Goal: Navigation & Orientation: Find specific page/section

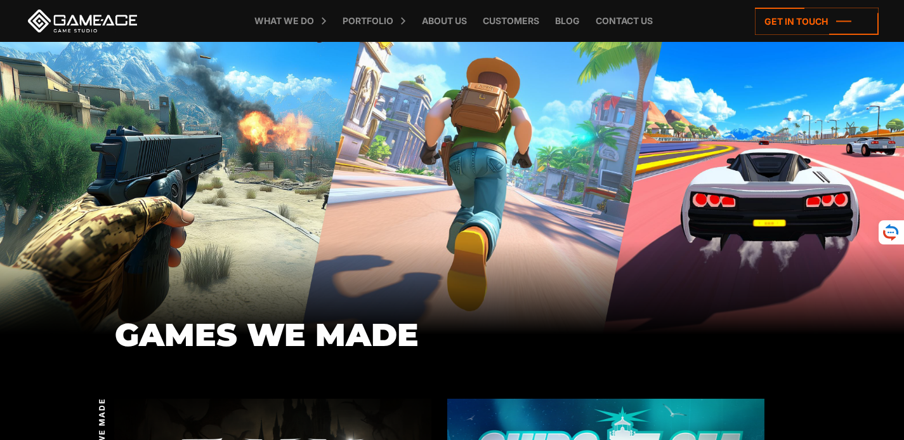
click at [387, 23] on link "Portfolio" at bounding box center [367, 21] width 63 height 42
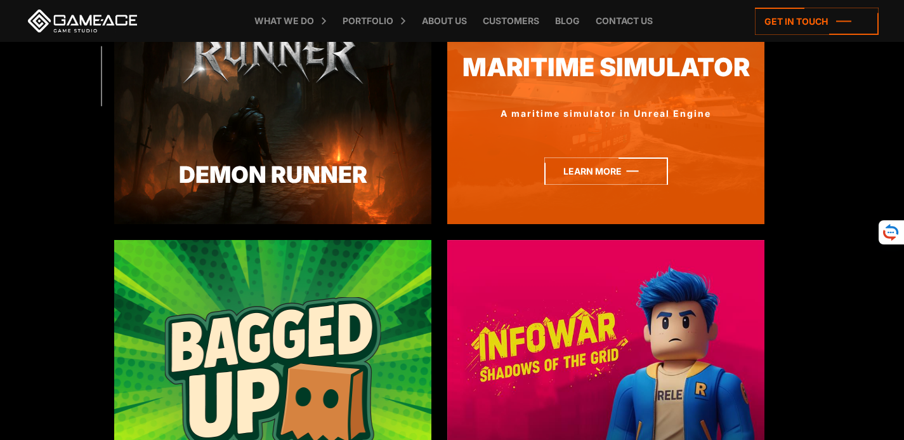
click at [570, 165] on icon at bounding box center [606, 170] width 124 height 27
